Goal: Information Seeking & Learning: Check status

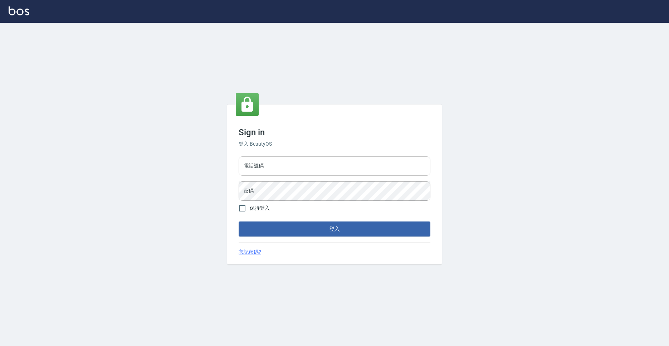
click at [277, 166] on input "電話號碼" at bounding box center [335, 165] width 192 height 19
click at [289, 171] on input "電話號碼" at bounding box center [335, 165] width 192 height 19
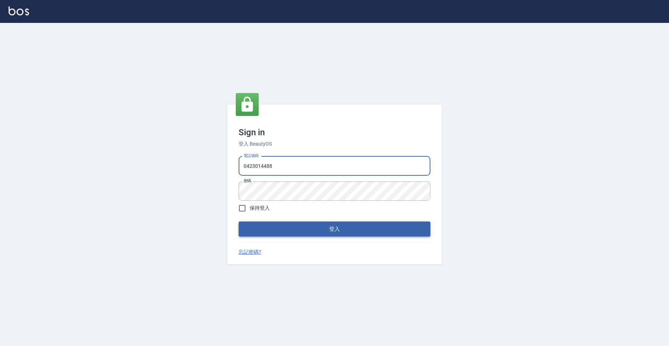
type input "0423014488"
click at [284, 229] on button "登入" at bounding box center [335, 228] width 192 height 15
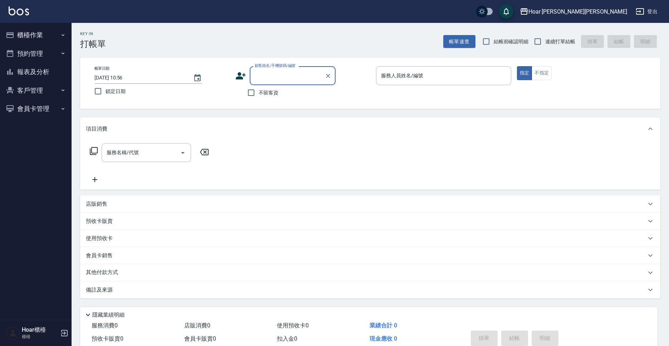
click at [270, 79] on input "顧客姓名/手機號碼/編號" at bounding box center [287, 75] width 69 height 13
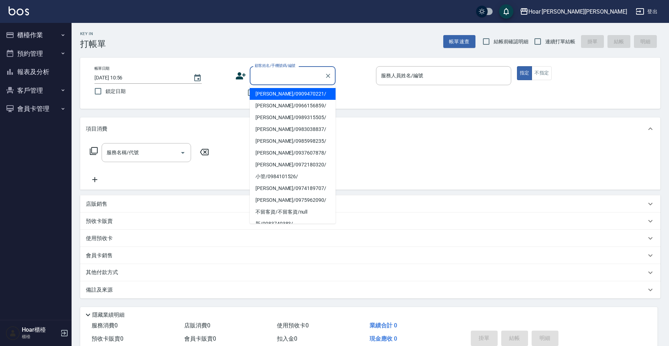
type input "u"
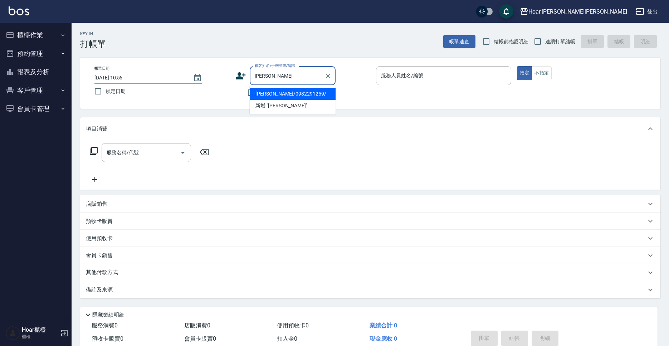
drag, startPoint x: 282, startPoint y: 93, endPoint x: 177, endPoint y: 132, distance: 111.5
click at [283, 93] on li "[PERSON_NAME]/0982291259/" at bounding box center [293, 94] width 86 height 12
type input "[PERSON_NAME]/0982291259/"
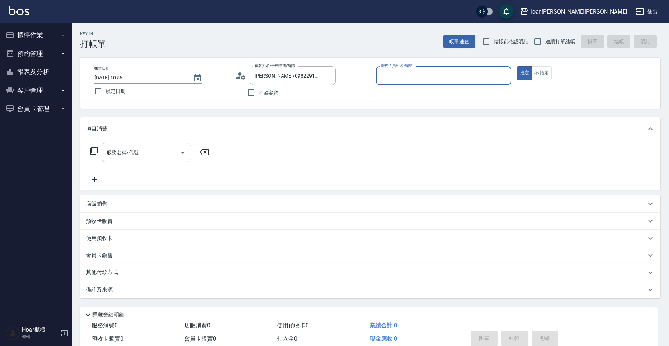
drag, startPoint x: 165, startPoint y: 144, endPoint x: 176, endPoint y: 146, distance: 10.5
click at [168, 144] on div "服務名稱/代號" at bounding box center [146, 152] width 89 height 19
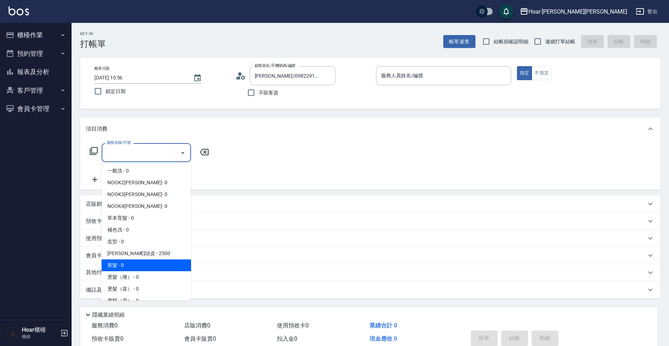
drag, startPoint x: 138, startPoint y: 266, endPoint x: 160, endPoint y: 144, distance: 124.4
click at [138, 266] on span "剪髮 - 0" at bounding box center [146, 265] width 89 height 12
type input "剪髮(201)"
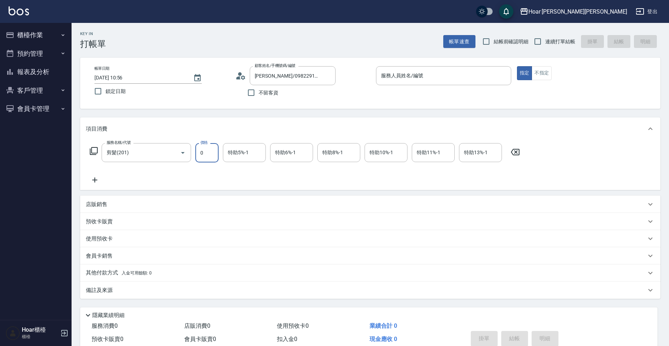
click at [209, 147] on input "0" at bounding box center [206, 152] width 23 height 19
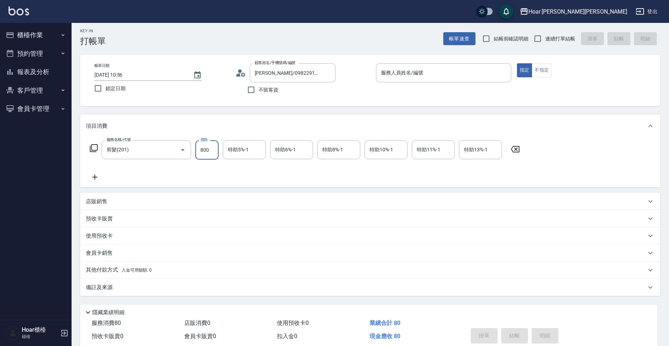
type input "800"
drag, startPoint x: 215, startPoint y: 163, endPoint x: 216, endPoint y: 173, distance: 9.3
click at [216, 164] on div "服務名稱/代號 剪髮(201) 服務名稱/代號 價格 800 價格 特助5%-1 特助5%-1 特助6%-1 特助6%-1 特助8%-1 特助8%-1 特助1…" at bounding box center [305, 160] width 438 height 41
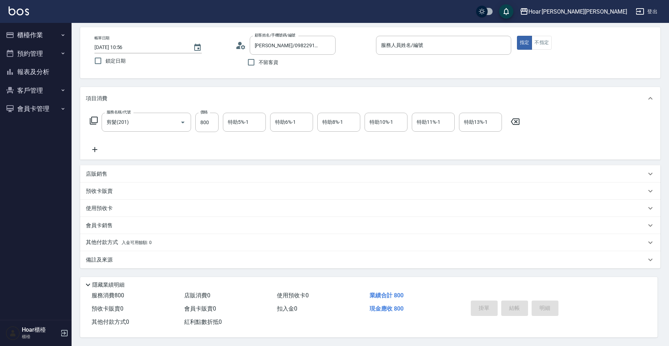
click at [117, 239] on p "其他付款方式 入金可用餘額: 0" at bounding box center [119, 243] width 66 height 8
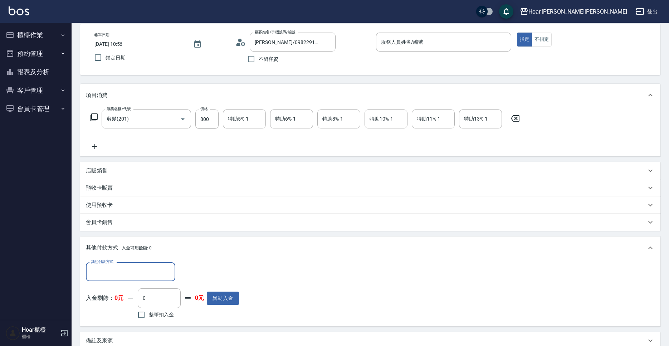
scroll to position [118, 0]
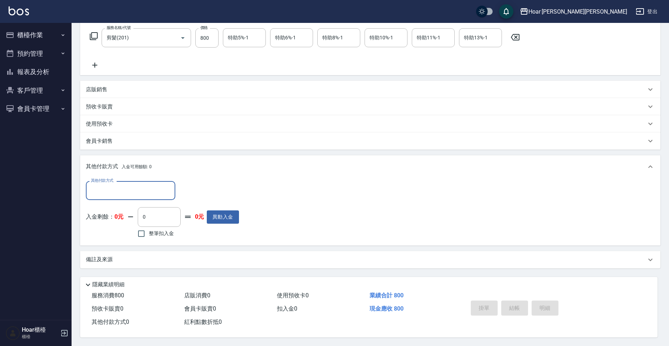
click at [123, 186] on input "其他付款方式" at bounding box center [130, 190] width 83 height 13
drag, startPoint x: 113, startPoint y: 217, endPoint x: 178, endPoint y: 207, distance: 66.2
click at [113, 217] on span "轉帳匯款" at bounding box center [130, 221] width 89 height 12
type input "轉帳匯款"
click at [208, 190] on input "0" at bounding box center [207, 190] width 54 height 19
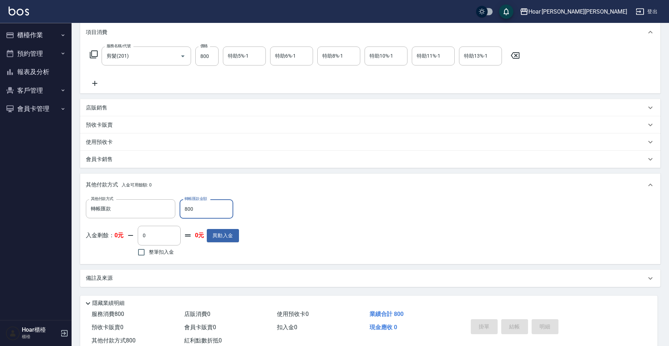
scroll to position [118, 0]
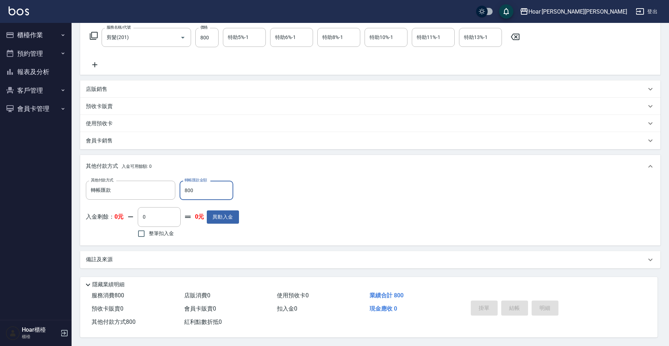
type input "800"
drag, startPoint x: 377, startPoint y: 213, endPoint x: 403, endPoint y: 240, distance: 37.7
click at [377, 213] on div "其他付款方式 轉帳匯款 其他付款方式 轉帳匯款金額 800 轉帳匯款金額 入金剩餘： 0元 0 ​ 整筆扣入金 0元 異動入金" at bounding box center [370, 210] width 569 height 59
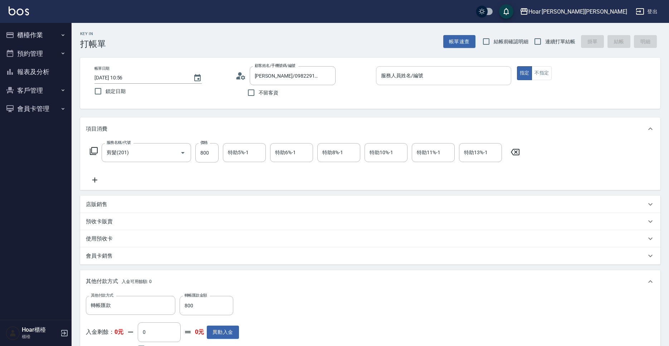
click at [442, 79] on input "服務人員姓名/編號" at bounding box center [443, 75] width 129 height 13
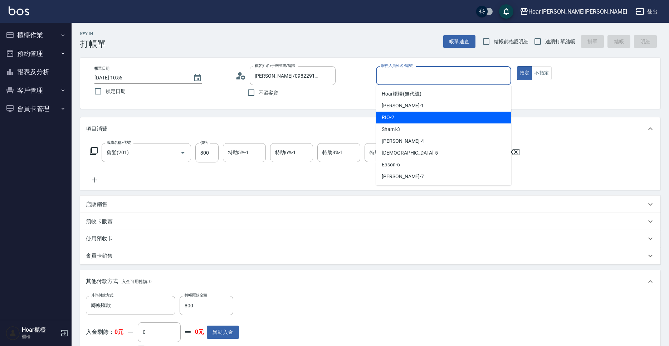
drag, startPoint x: 402, startPoint y: 117, endPoint x: 411, endPoint y: 101, distance: 18.7
click at [402, 117] on div "RIO -2" at bounding box center [443, 118] width 135 height 12
type input "RIO-2"
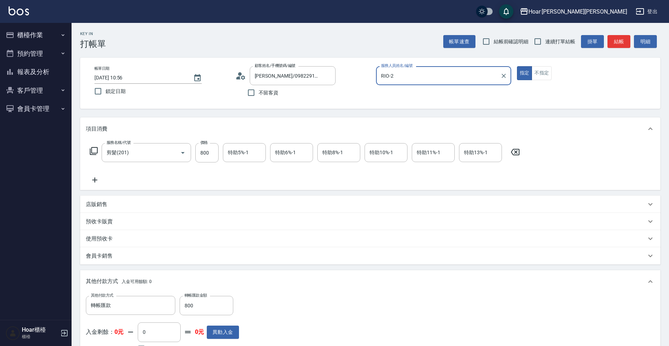
click at [414, 88] on p at bounding box center [443, 89] width 135 height 8
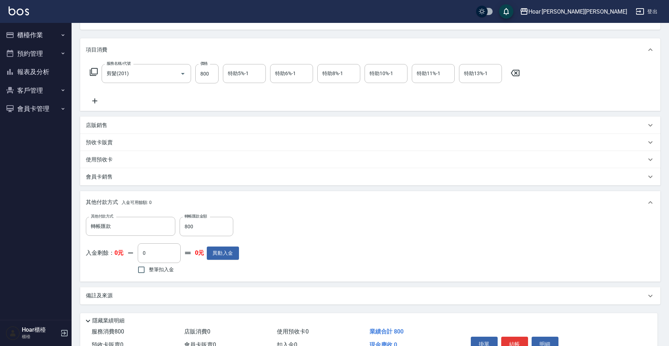
scroll to position [118, 0]
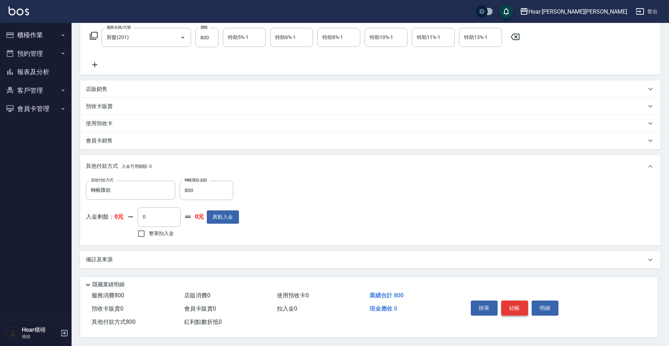
click at [507, 305] on button "結帳" at bounding box center [514, 307] width 27 height 15
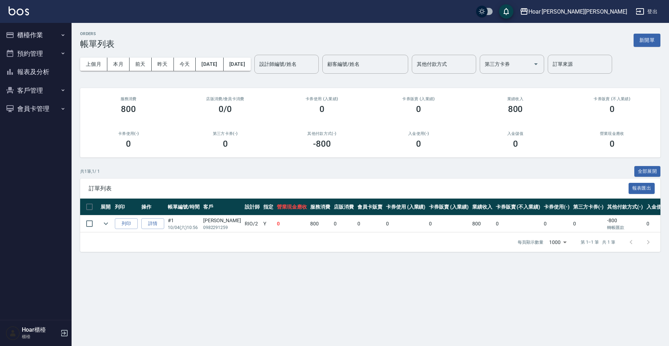
click at [45, 38] on button "櫃檯作業" at bounding box center [36, 35] width 66 height 19
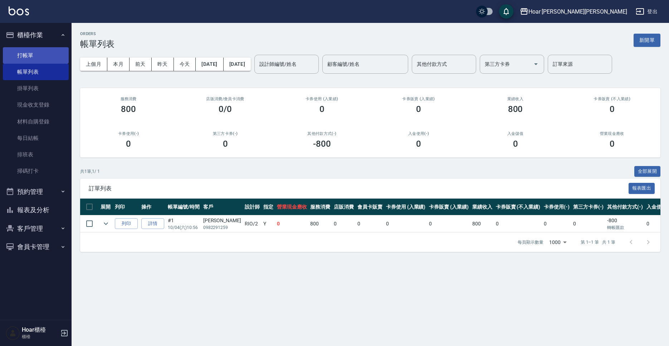
click at [45, 58] on link "打帳單" at bounding box center [36, 55] width 66 height 16
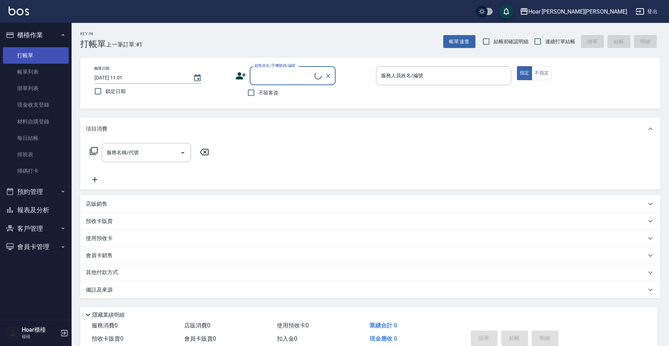
scroll to position [0, 0]
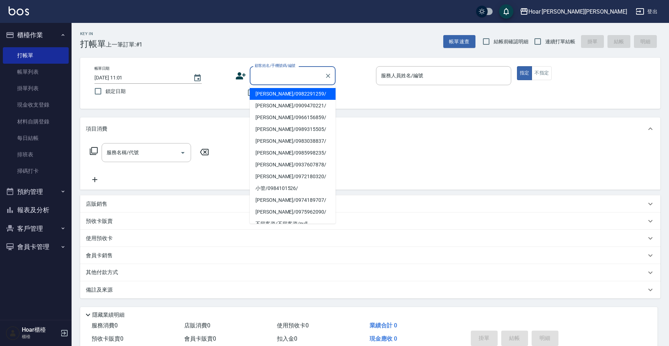
click at [298, 73] on input "顧客姓名/手機號碼/編號" at bounding box center [287, 75] width 69 height 13
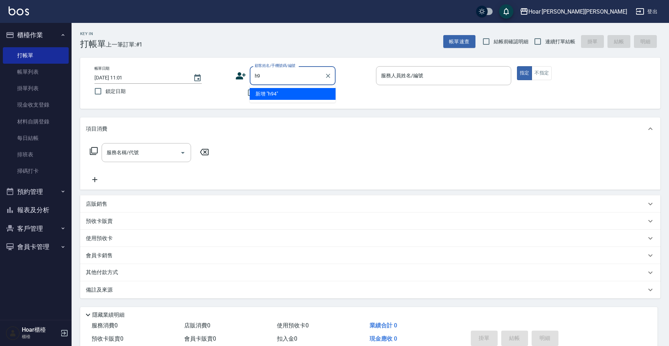
type input "h"
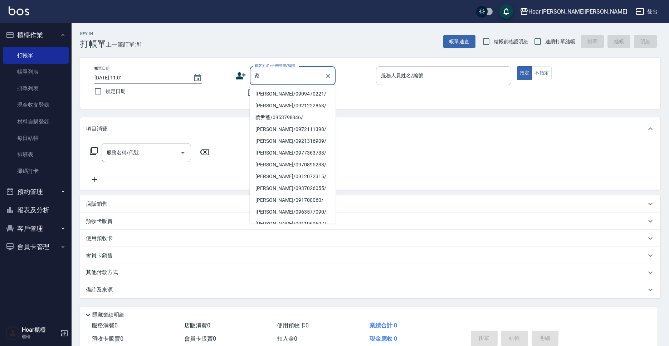
type input "蔡"
click at [19, 230] on button "客戶管理" at bounding box center [36, 228] width 66 height 19
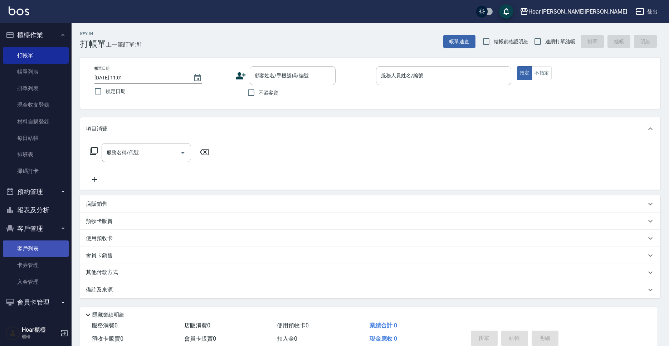
click at [21, 250] on link "客戶列表" at bounding box center [36, 248] width 66 height 16
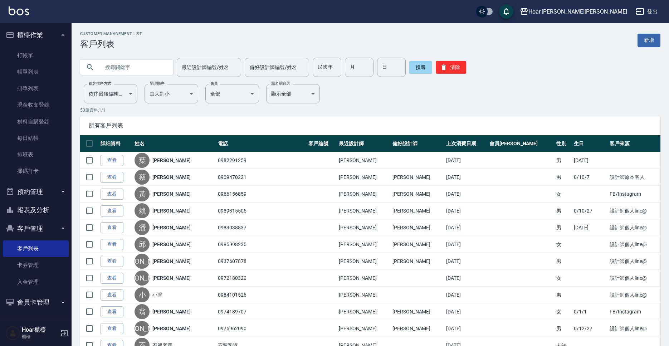
click at [123, 72] on input "text" at bounding box center [133, 67] width 67 height 19
type input "蔡"
type input "[PERSON_NAME]"
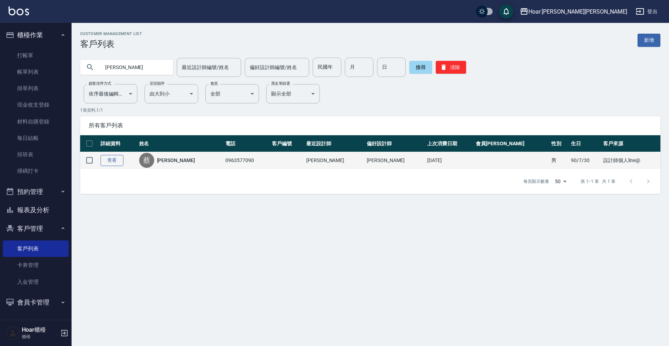
click at [114, 159] on link "查看" at bounding box center [112, 160] width 23 height 11
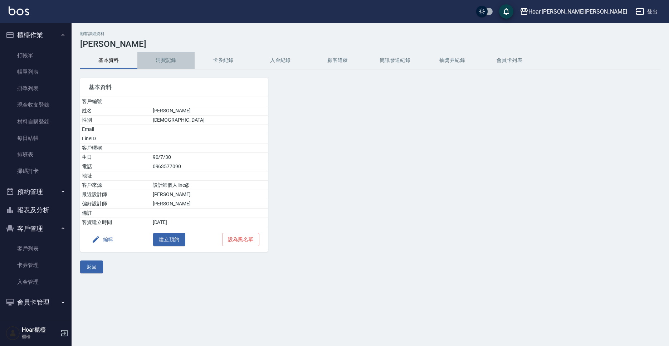
click at [161, 59] on button "消費記錄" at bounding box center [165, 60] width 57 height 17
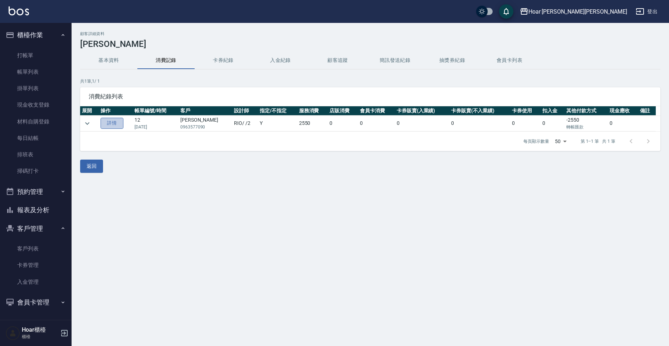
click at [122, 122] on link "詳情" at bounding box center [112, 123] width 23 height 11
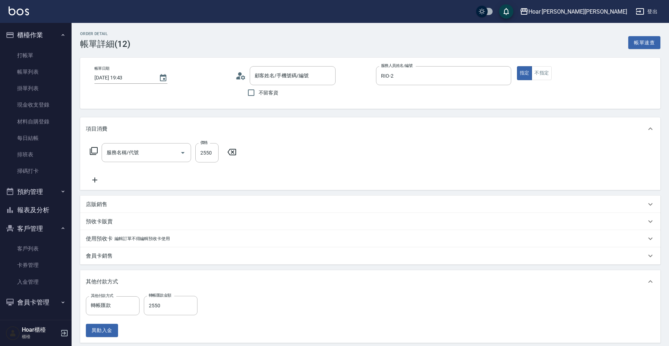
type input "[DATE] 19:43"
type input "RIO-2"
type input "燙髮（捲）(301)"
type input "[PERSON_NAME]/0963577090/"
click at [176, 109] on div "Order detail 帳單詳細 (12) 帳單速查 帳單日期 [DATE] 19:43 顧客姓名/手機號碼/編號 [PERSON_NAME]/096357…" at bounding box center [370, 231] width 597 height 417
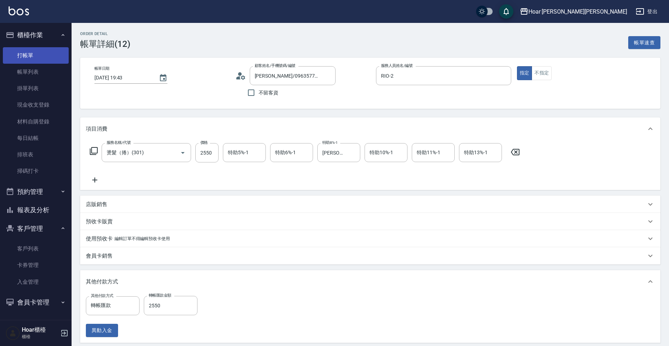
click at [25, 54] on link "打帳單" at bounding box center [36, 55] width 66 height 16
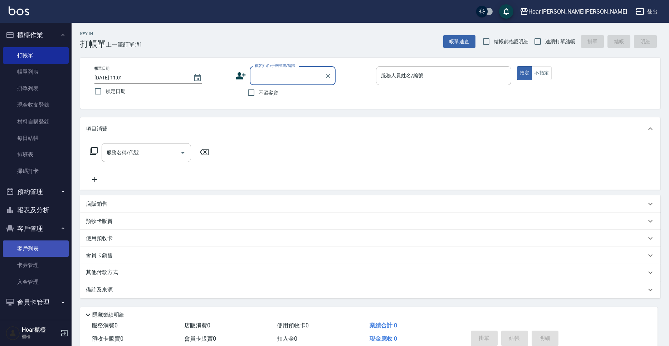
click at [23, 252] on link "客戶列表" at bounding box center [36, 248] width 66 height 16
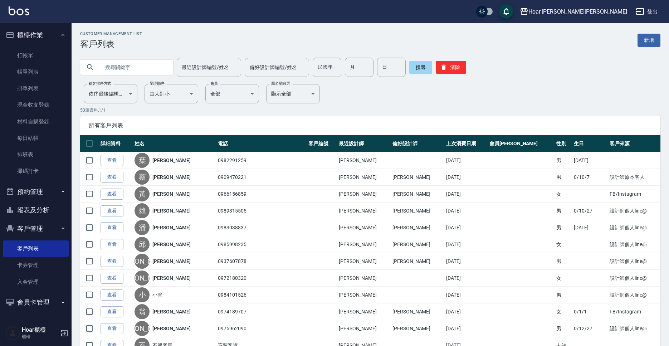
click at [153, 72] on input "text" at bounding box center [133, 67] width 67 height 19
type input "蔡"
type input "元"
type input "[PERSON_NAME]"
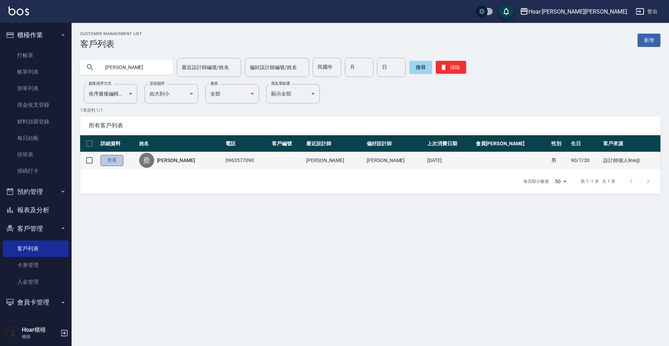
click at [117, 159] on link "查看" at bounding box center [112, 160] width 23 height 11
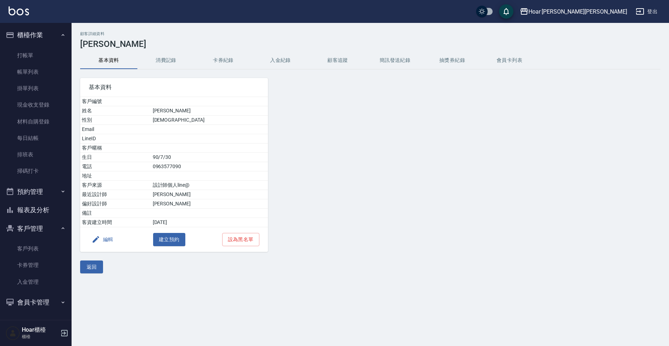
click at [162, 59] on button "消費記錄" at bounding box center [165, 60] width 57 height 17
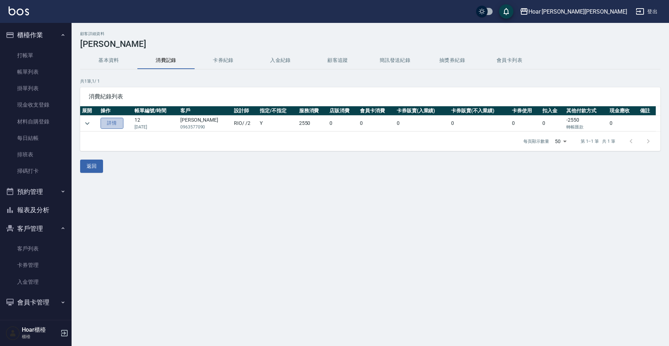
click at [115, 121] on link "詳情" at bounding box center [112, 123] width 23 height 11
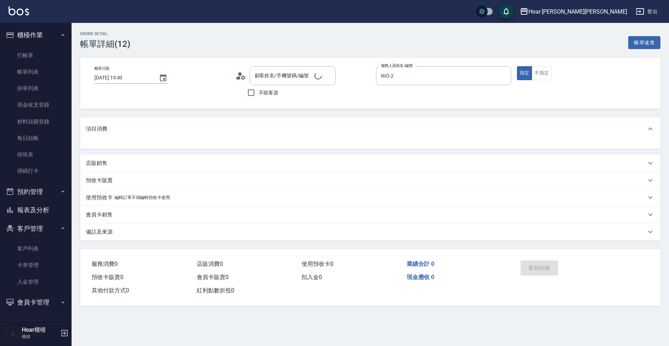
type input "[PERSON_NAME]/0963577090/"
